Goal: Task Accomplishment & Management: Manage account settings

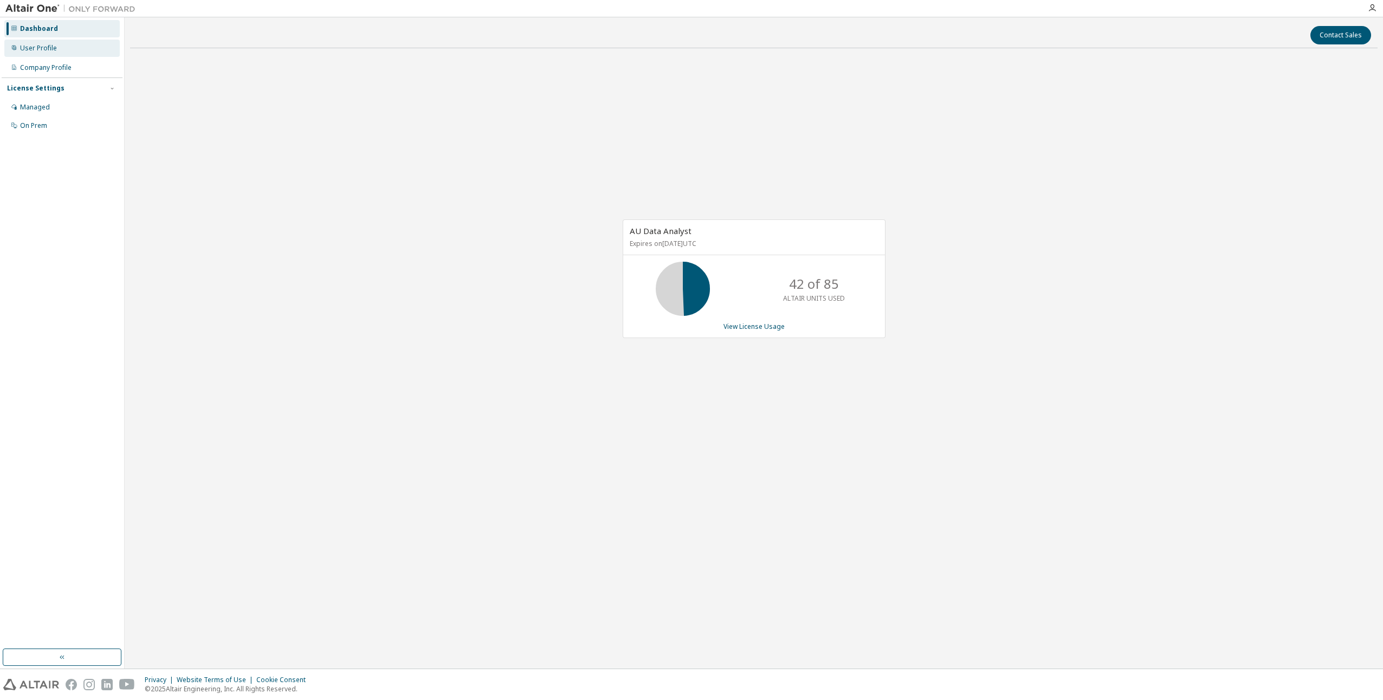
click at [35, 44] on div "User Profile" at bounding box center [38, 48] width 37 height 9
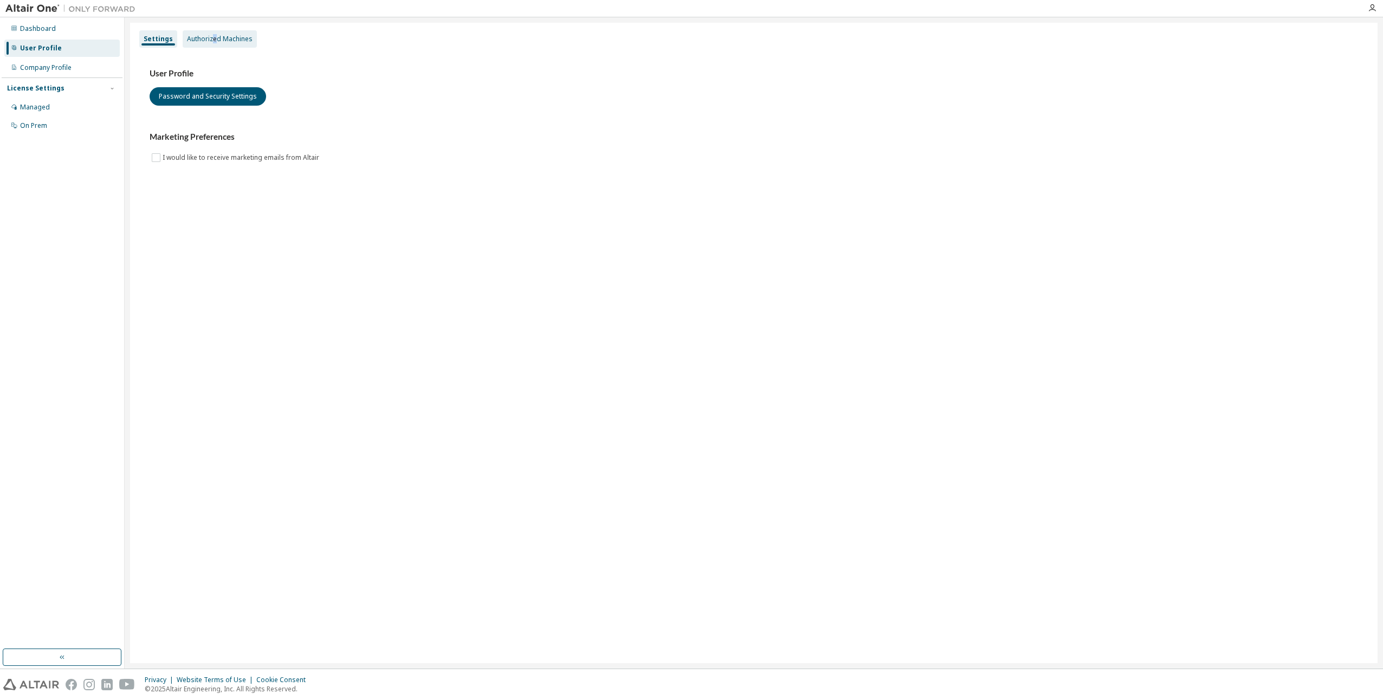
click at [215, 38] on div "Authorized Machines" at bounding box center [220, 39] width 66 height 9
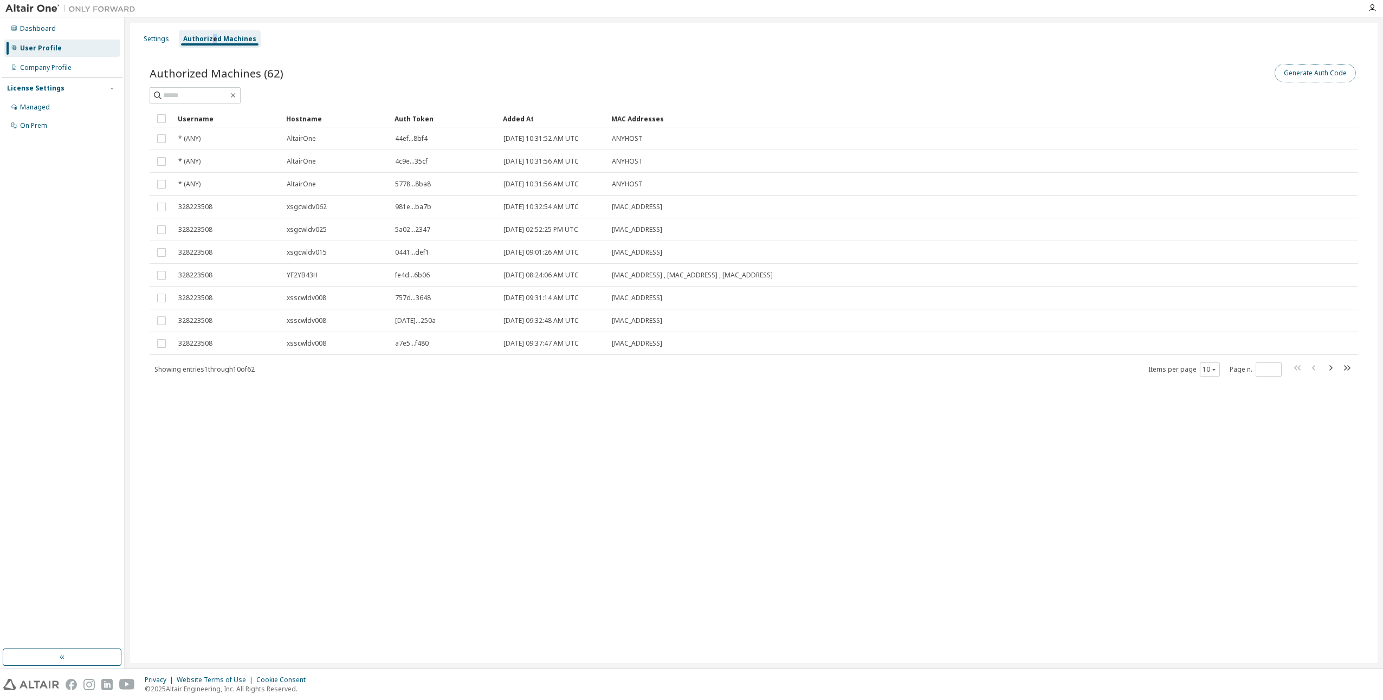
click at [1319, 66] on button "Generate Auth Code" at bounding box center [1314, 73] width 81 height 18
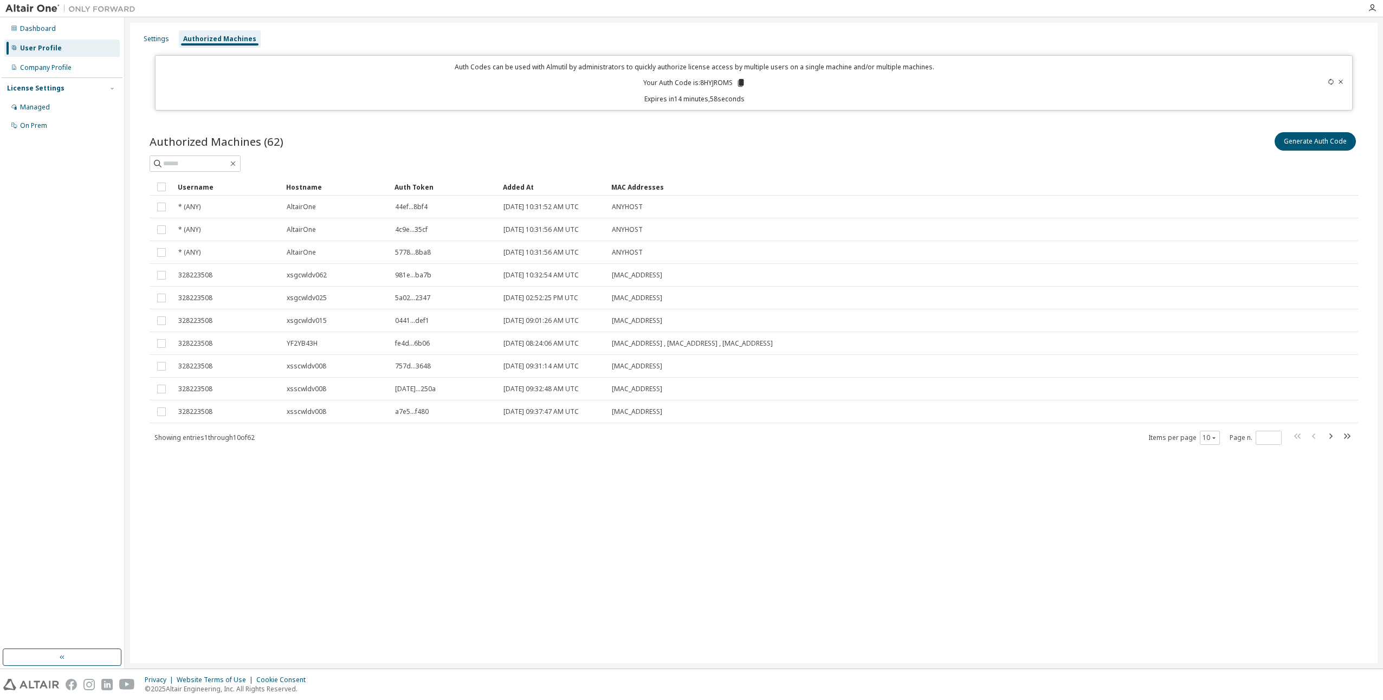
click at [739, 82] on icon at bounding box center [741, 83] width 10 height 10
